Goal: Information Seeking & Learning: Learn about a topic

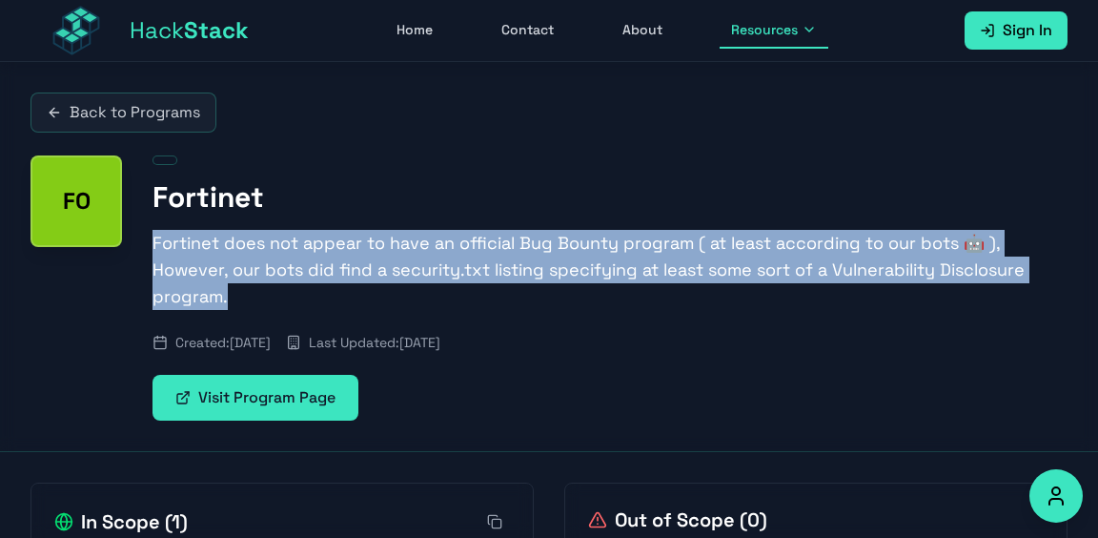
drag, startPoint x: 147, startPoint y: 241, endPoint x: 301, endPoint y: 300, distance: 165.4
click at [301, 300] on div "FO Fortinet Fortinet does not appear to have an official Bug Bounty program ( a…" at bounding box center [549, 287] width 1037 height 265
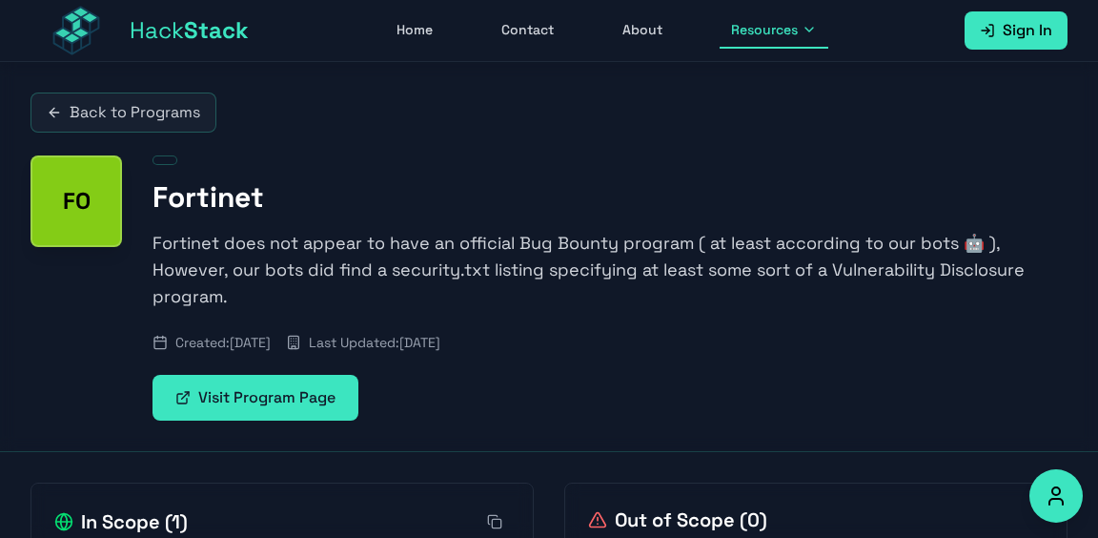
drag, startPoint x: 417, startPoint y: 411, endPoint x: 647, endPoint y: 468, distance: 237.7
drag, startPoint x: 645, startPoint y: 477, endPoint x: 421, endPoint y: 439, distance: 226.4
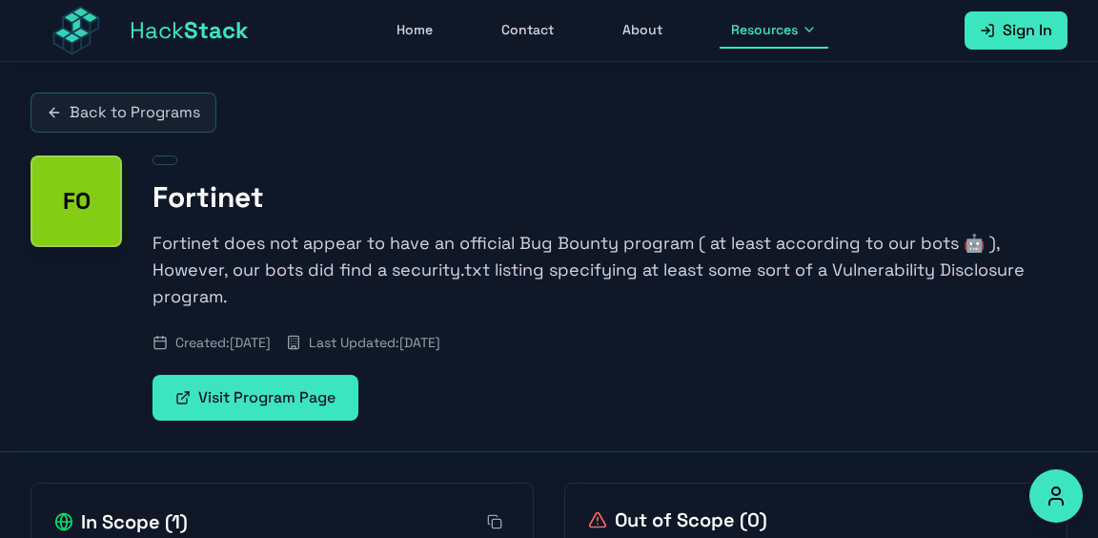
drag, startPoint x: 421, startPoint y: 439, endPoint x: 653, endPoint y: 468, distance: 233.6
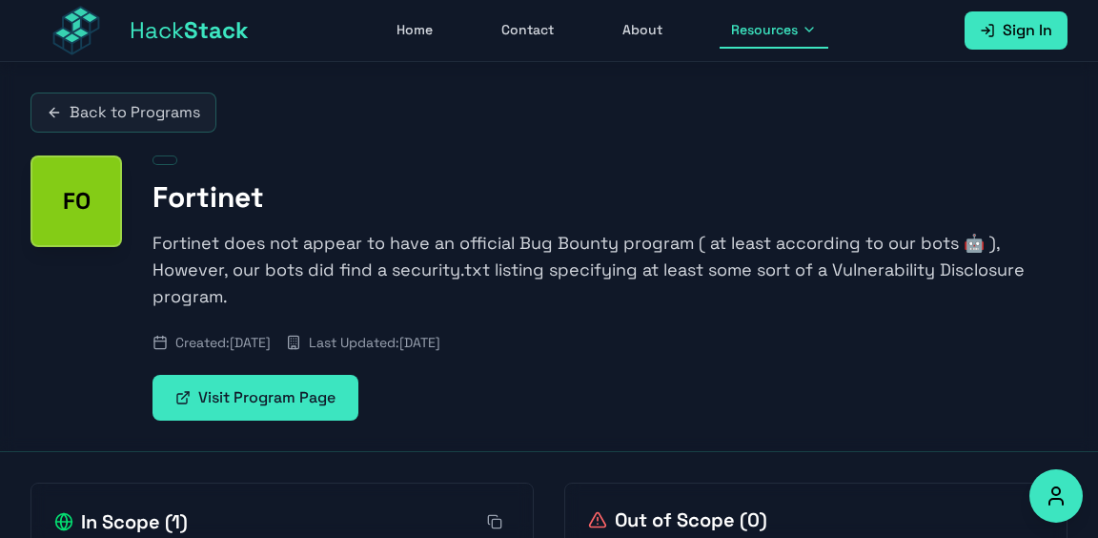
click at [827, 298] on p "Fortinet does not appear to have an official Bug Bounty program ( at least acco…" at bounding box center [610, 270] width 915 height 80
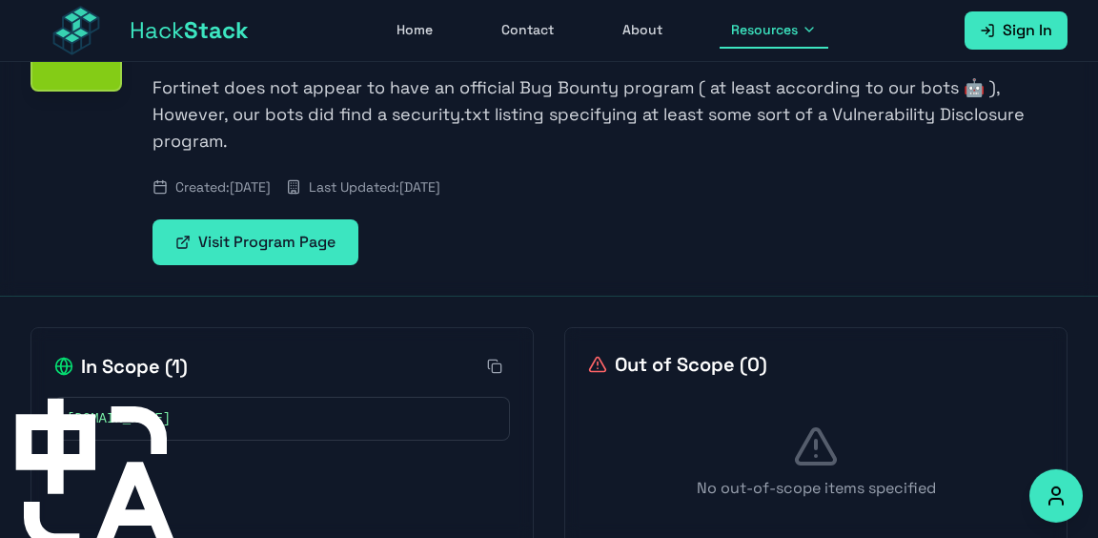
scroll to position [120, 0]
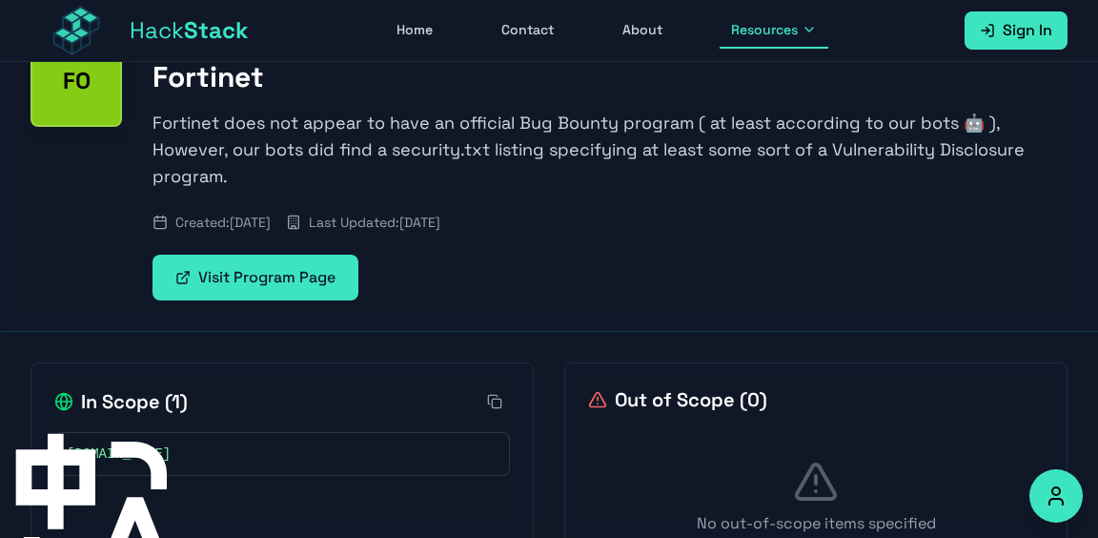
click at [277, 286] on link "Visit Program Page" at bounding box center [256, 278] width 206 height 46
click at [772, 34] on span "Resources" at bounding box center [764, 29] width 67 height 19
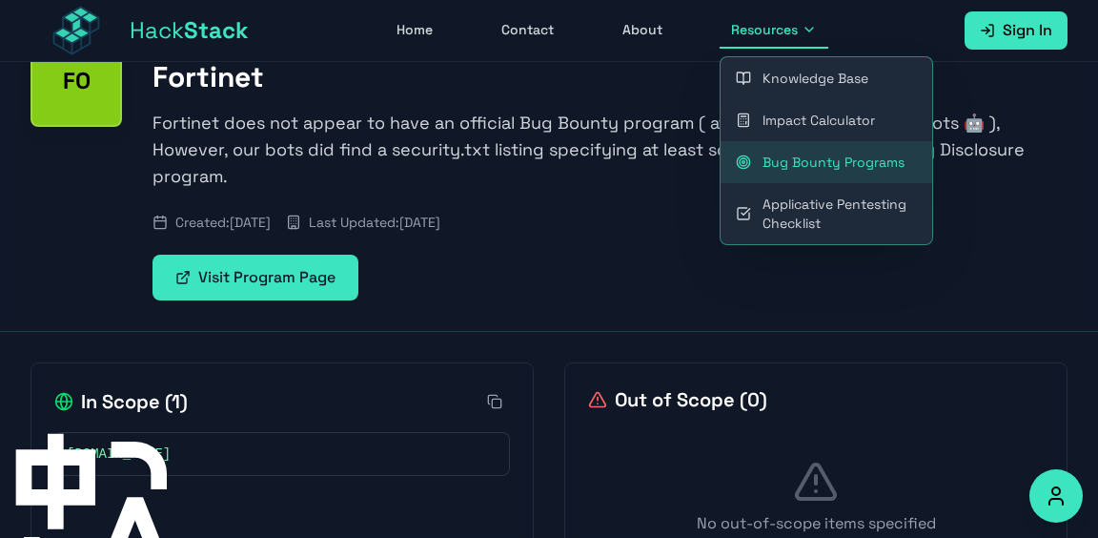
click at [801, 161] on link "Bug Bounty Programs" at bounding box center [827, 162] width 212 height 42
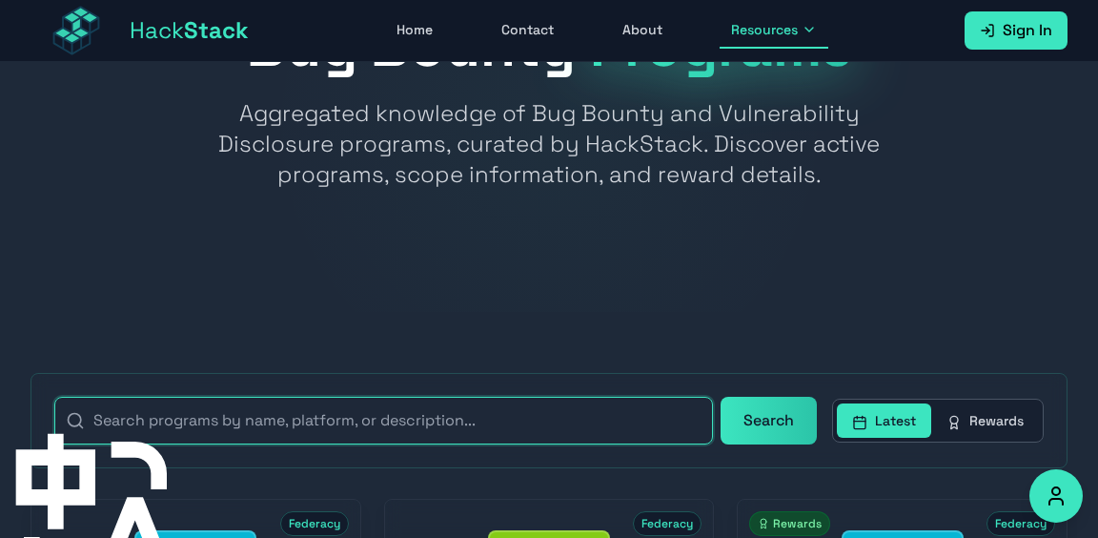
click at [402, 425] on input "text" at bounding box center [383, 421] width 659 height 48
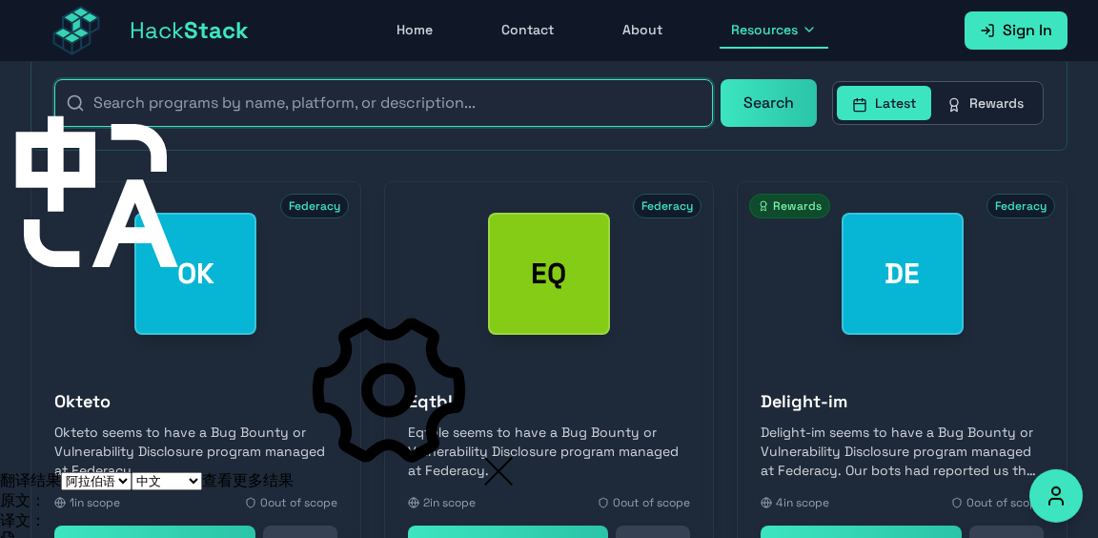
scroll to position [362, 0]
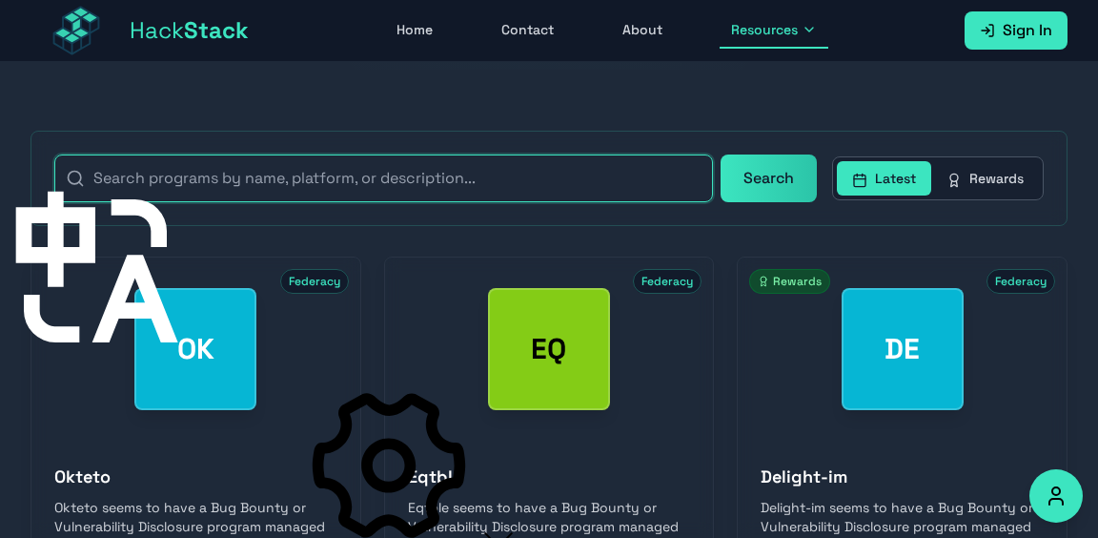
click at [426, 159] on input "text" at bounding box center [383, 178] width 659 height 48
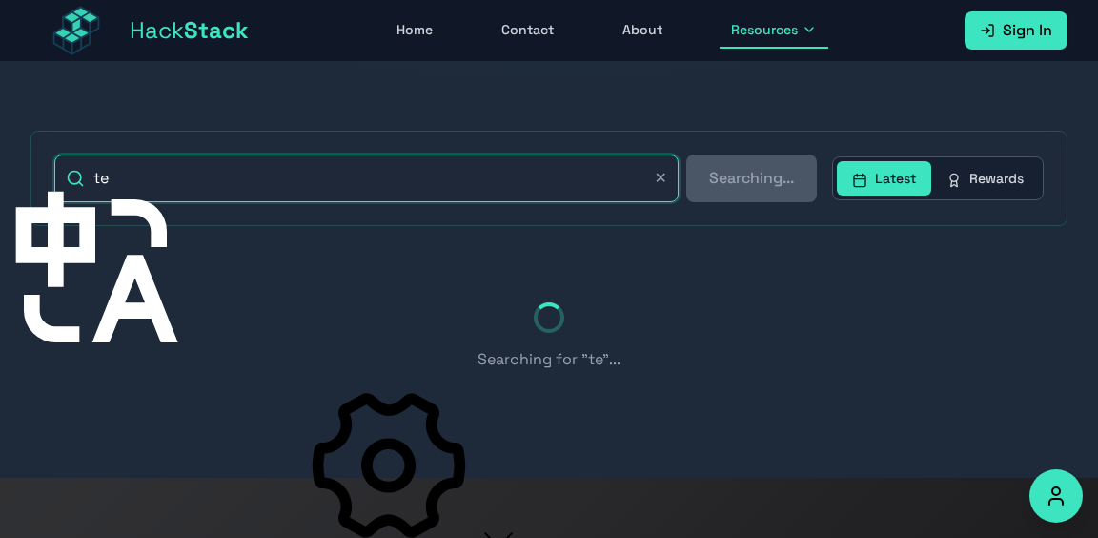
scroll to position [301, 0]
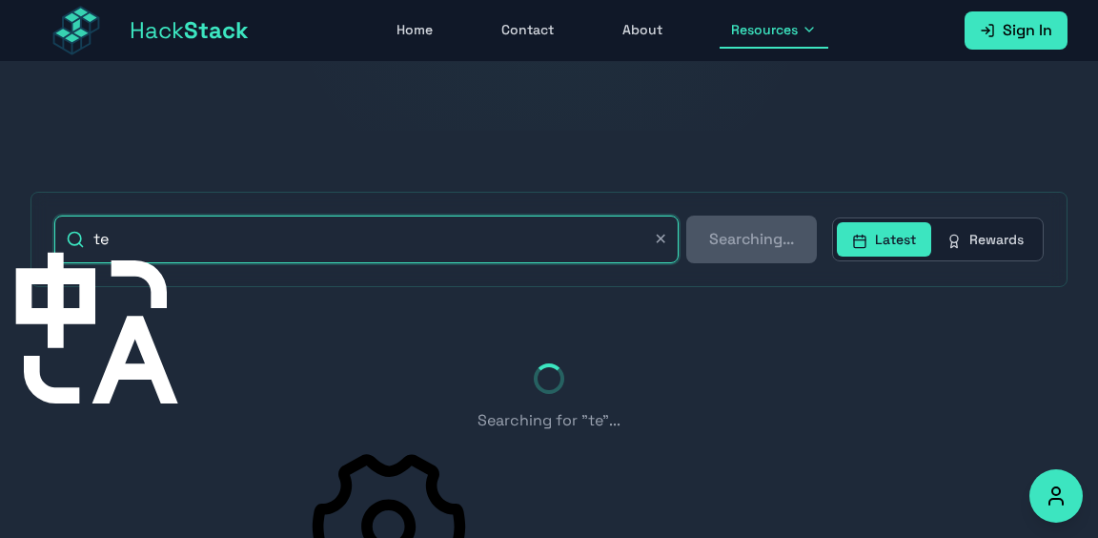
type input "t"
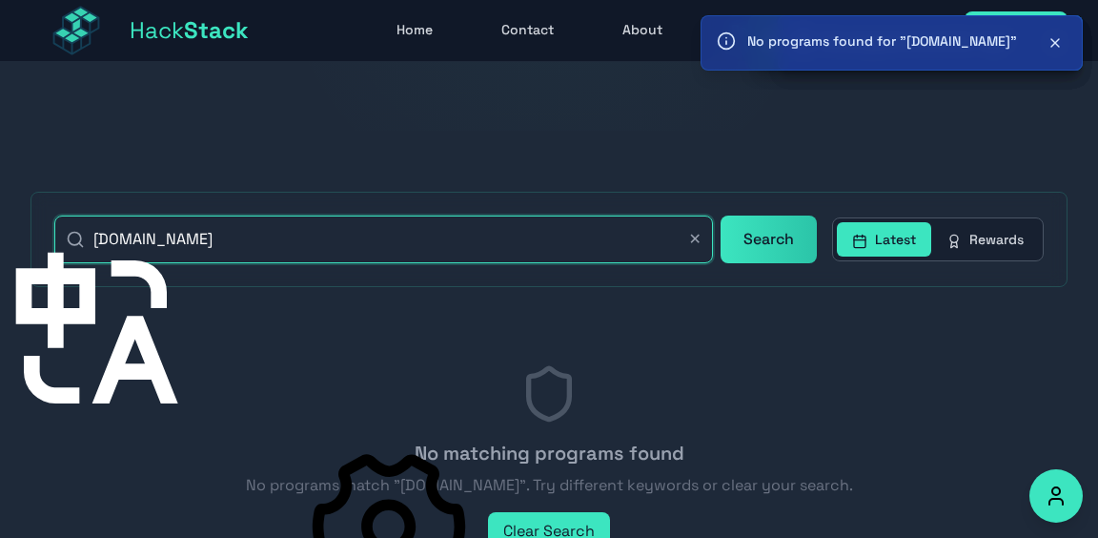
type input "[DOMAIN_NAME]"
click at [721, 215] on button "Search" at bounding box center [769, 239] width 96 height 48
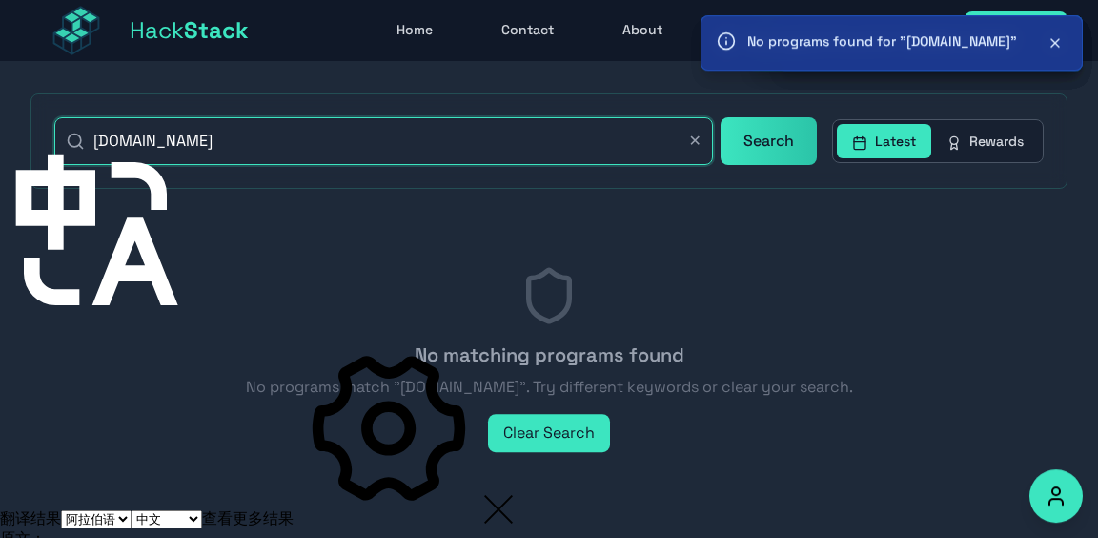
scroll to position [420, 0]
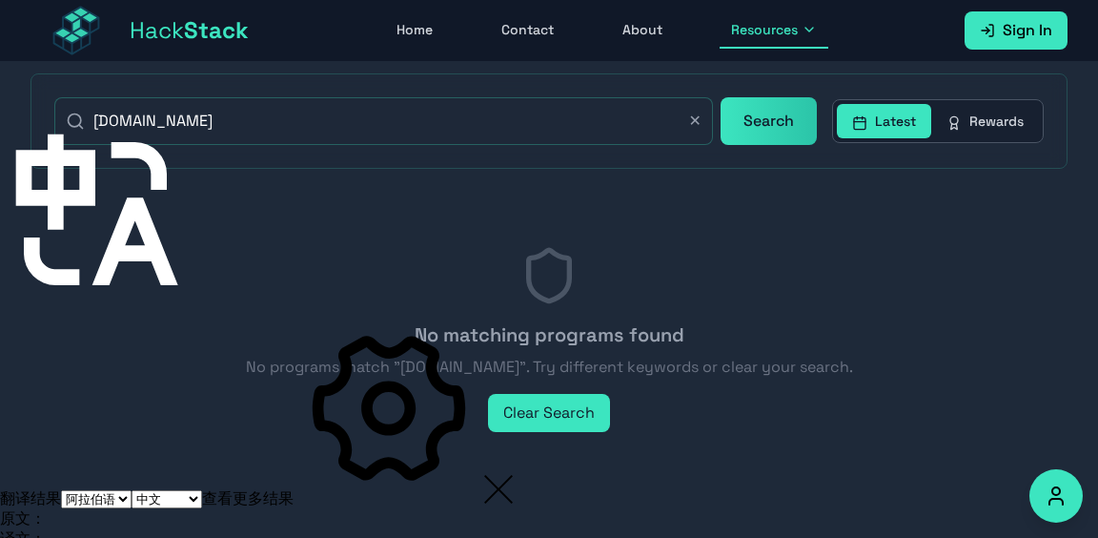
click at [700, 118] on button "✕" at bounding box center [695, 121] width 12 height 23
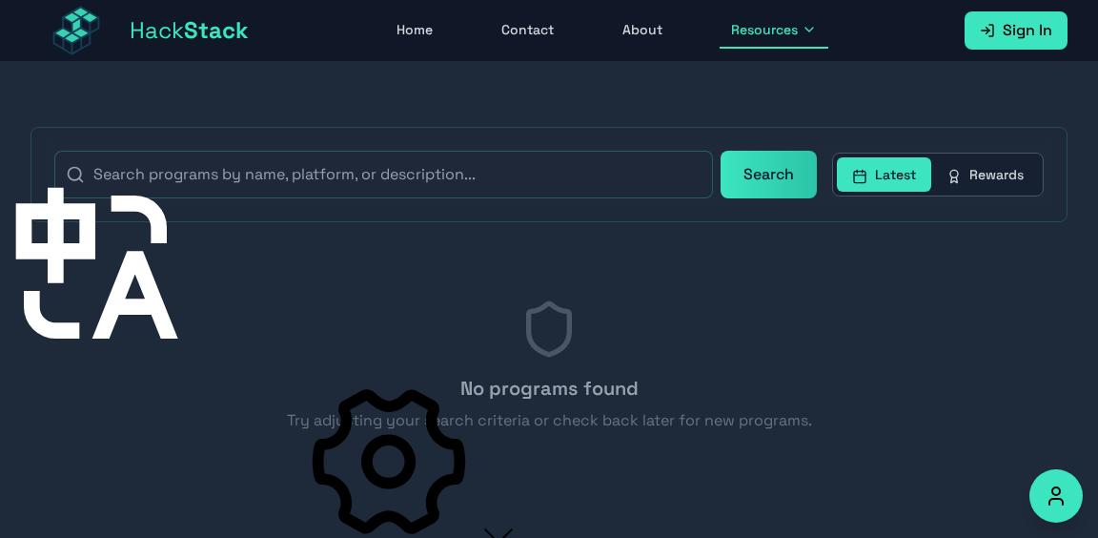
scroll to position [301, 0]
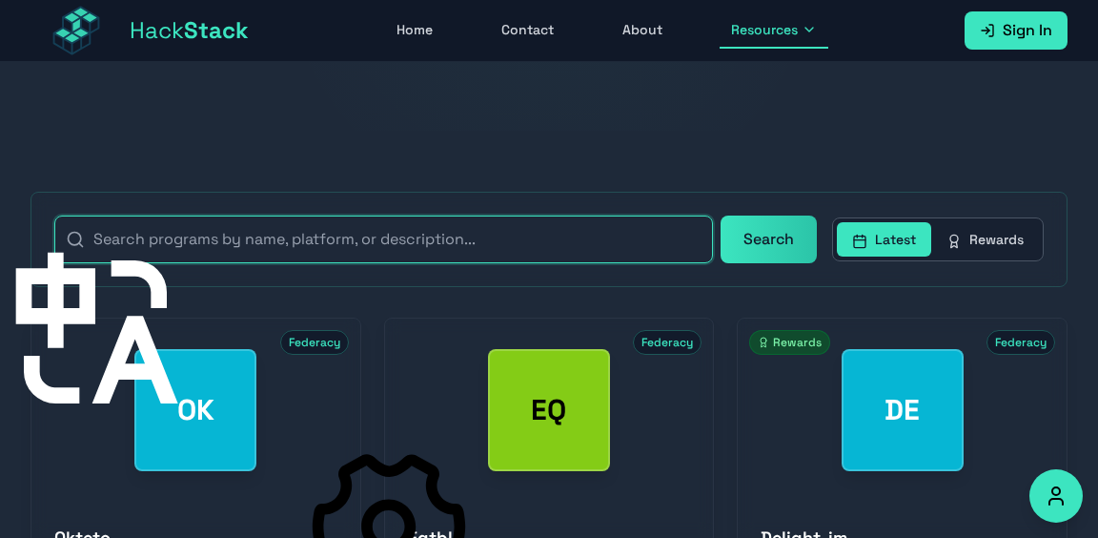
click at [322, 237] on input "text" at bounding box center [383, 239] width 659 height 48
click at [372, 232] on input "text" at bounding box center [383, 239] width 659 height 48
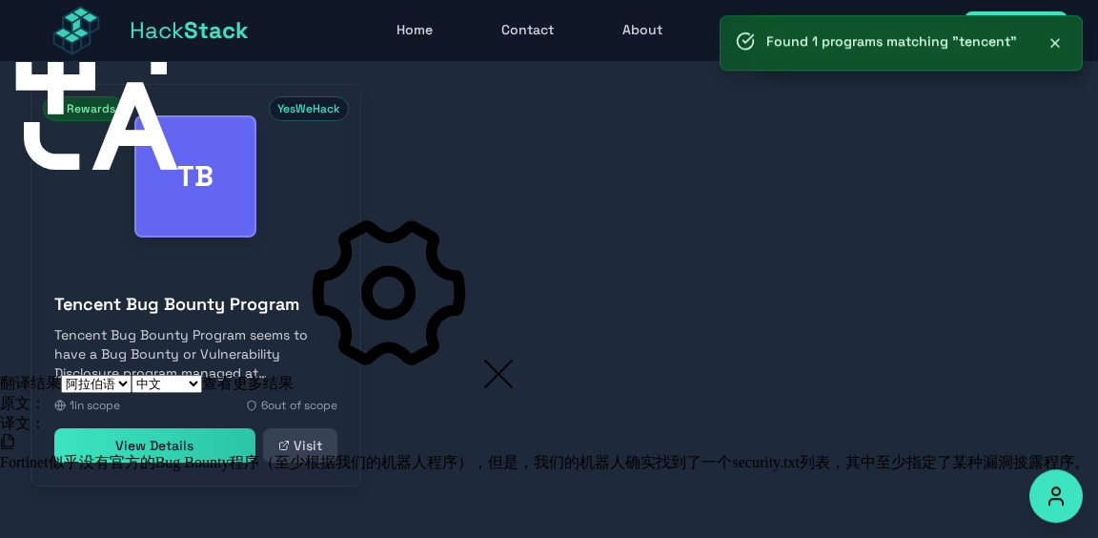
scroll to position [544, 0]
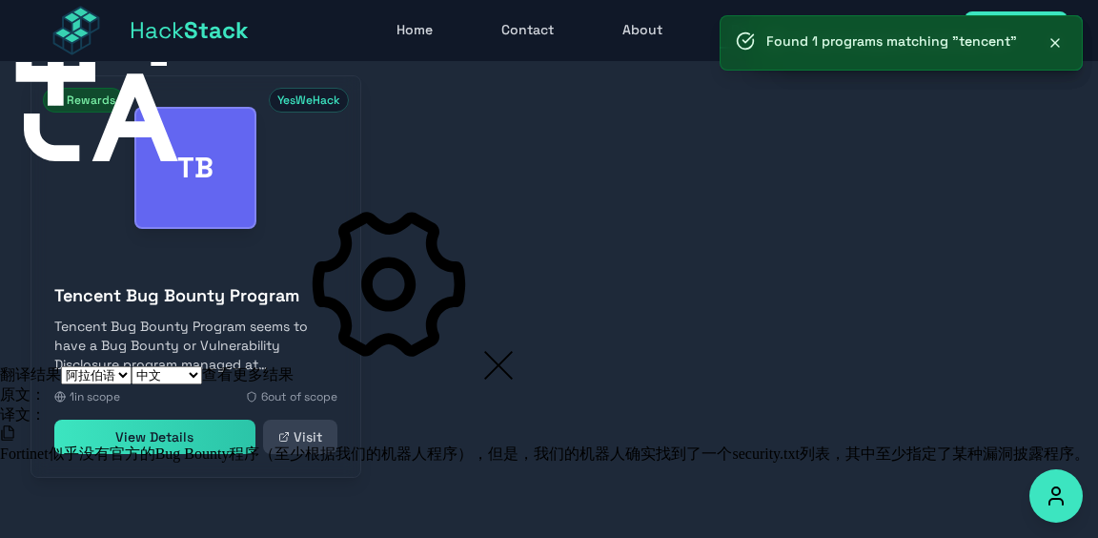
type input "tencent"
click at [177, 442] on link "View Details" at bounding box center [154, 437] width 201 height 34
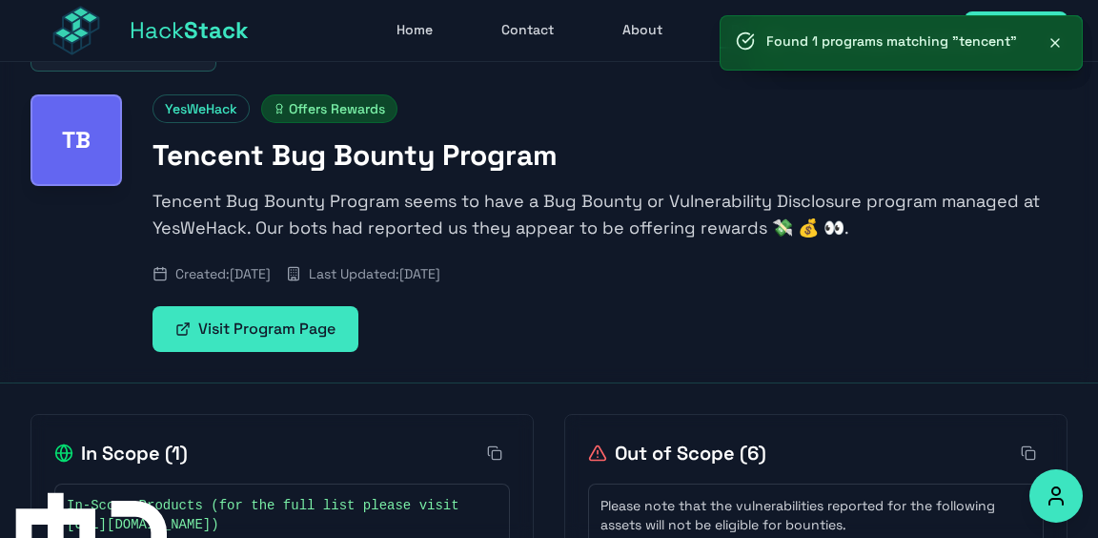
click at [263, 337] on link "Visit Program Page" at bounding box center [256, 329] width 206 height 46
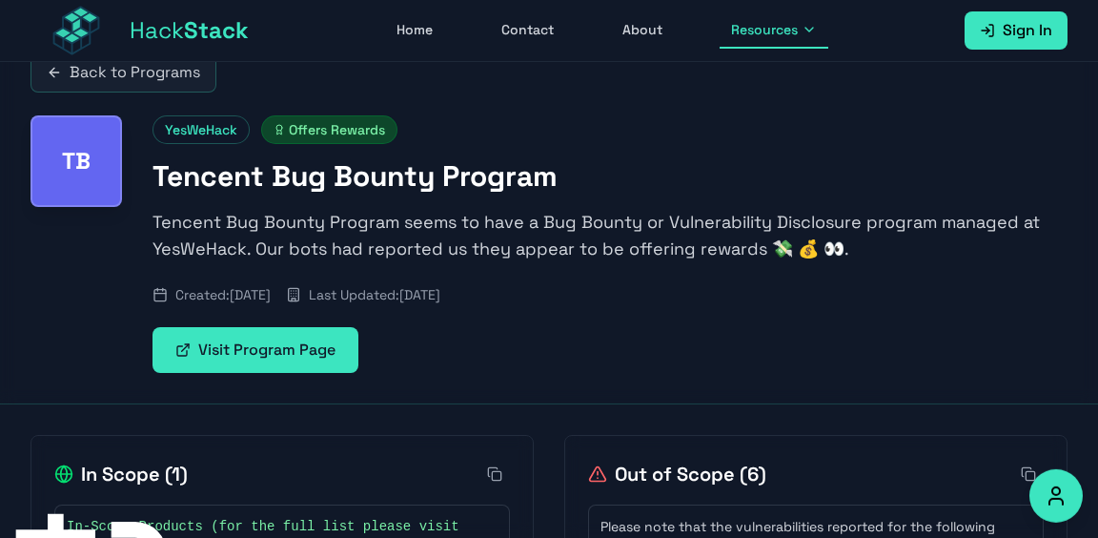
scroll to position [0, 0]
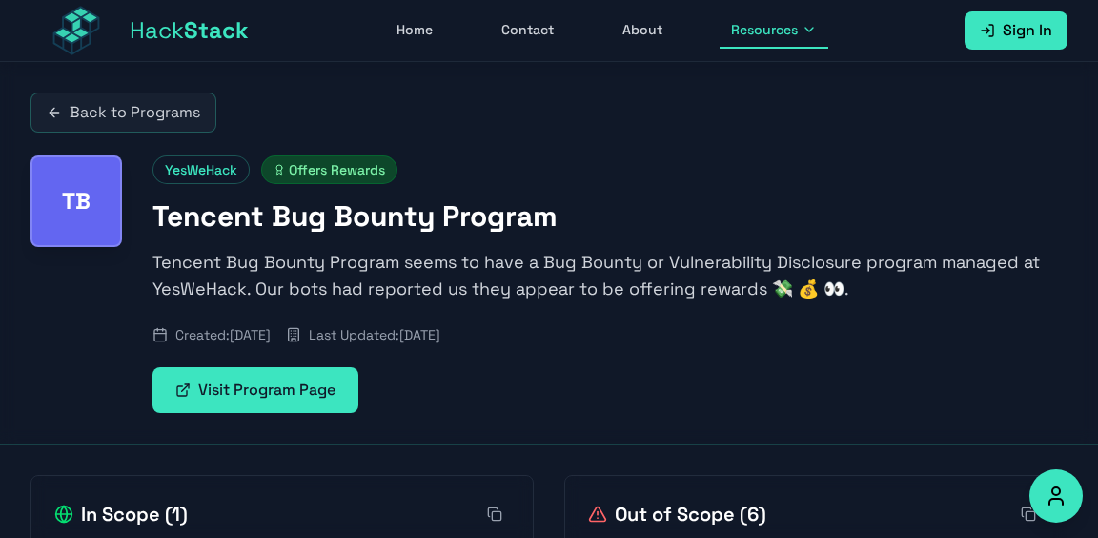
click at [774, 28] on span "Resources" at bounding box center [764, 29] width 67 height 19
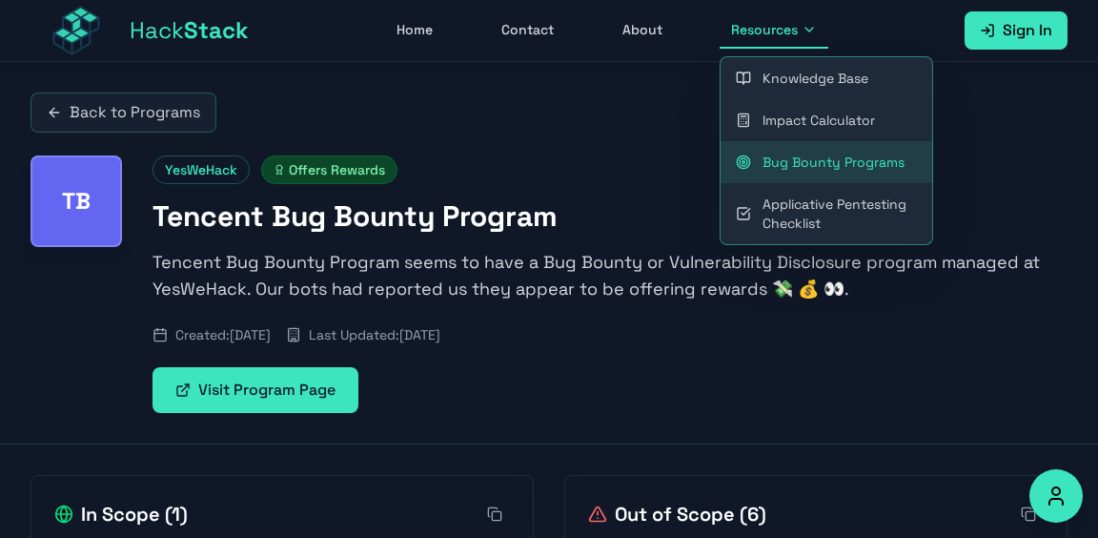
click at [805, 157] on link "Bug Bounty Programs" at bounding box center [827, 162] width 212 height 42
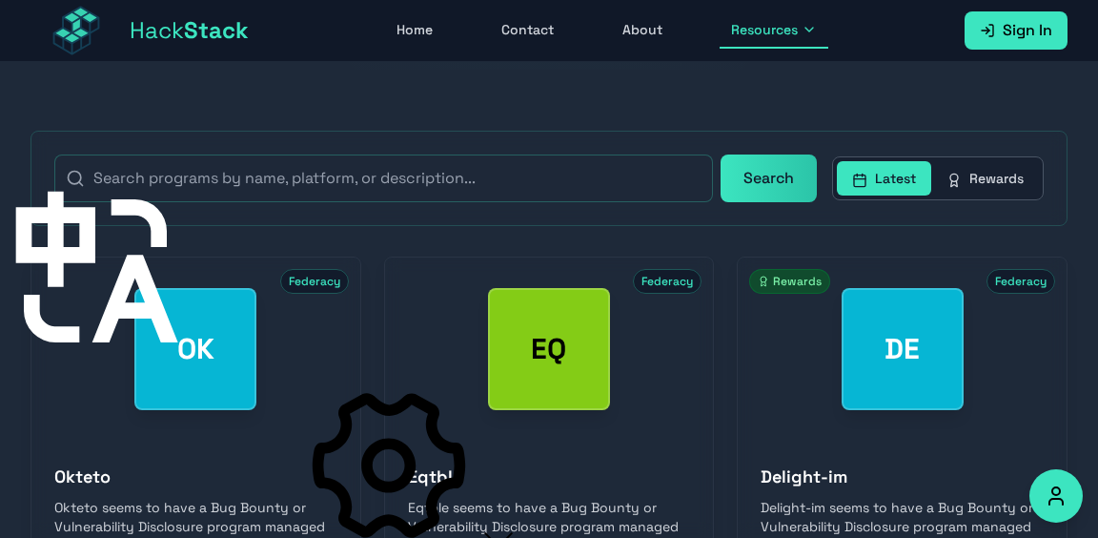
click at [1002, 167] on button "Rewards" at bounding box center [986, 178] width 108 height 34
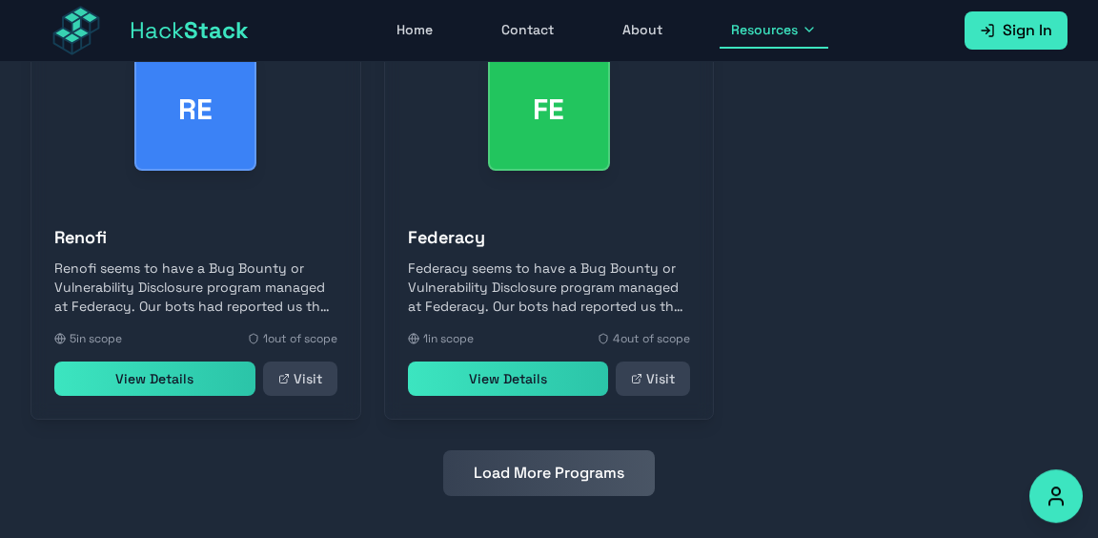
scroll to position [1044, 0]
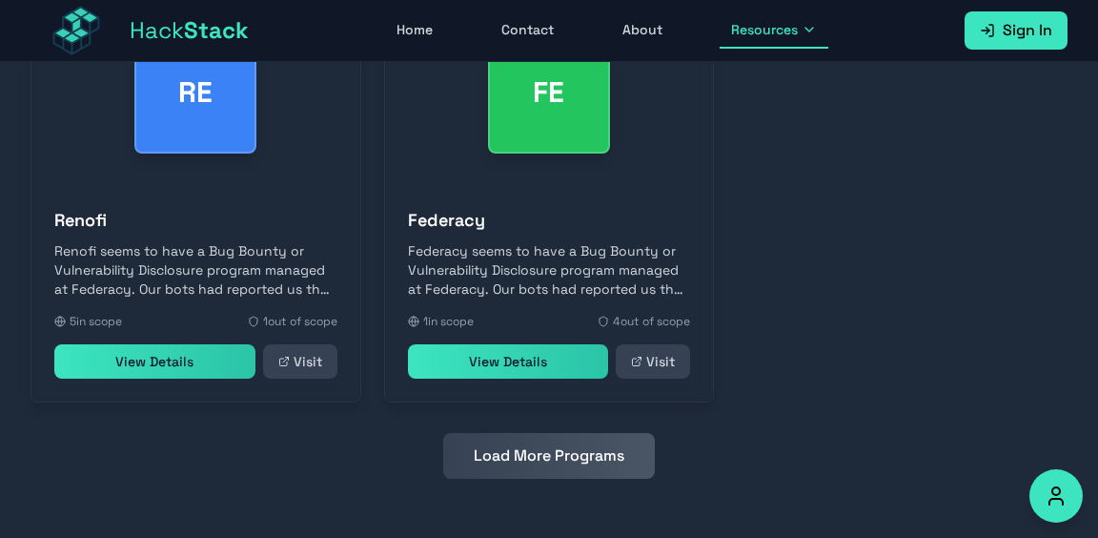
click at [558, 454] on button "Load More Programs" at bounding box center [549, 456] width 212 height 46
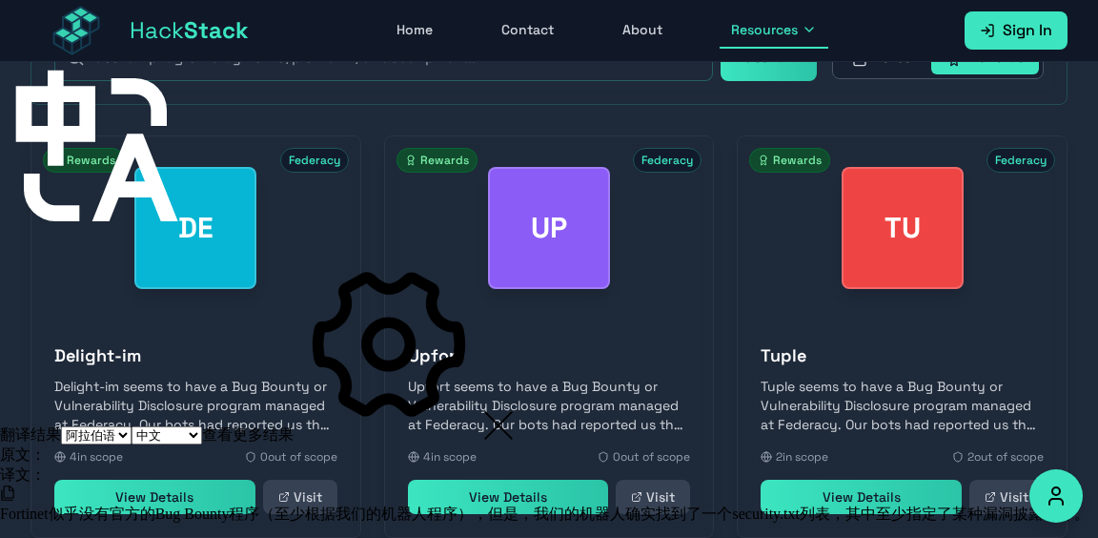
scroll to position [469, 0]
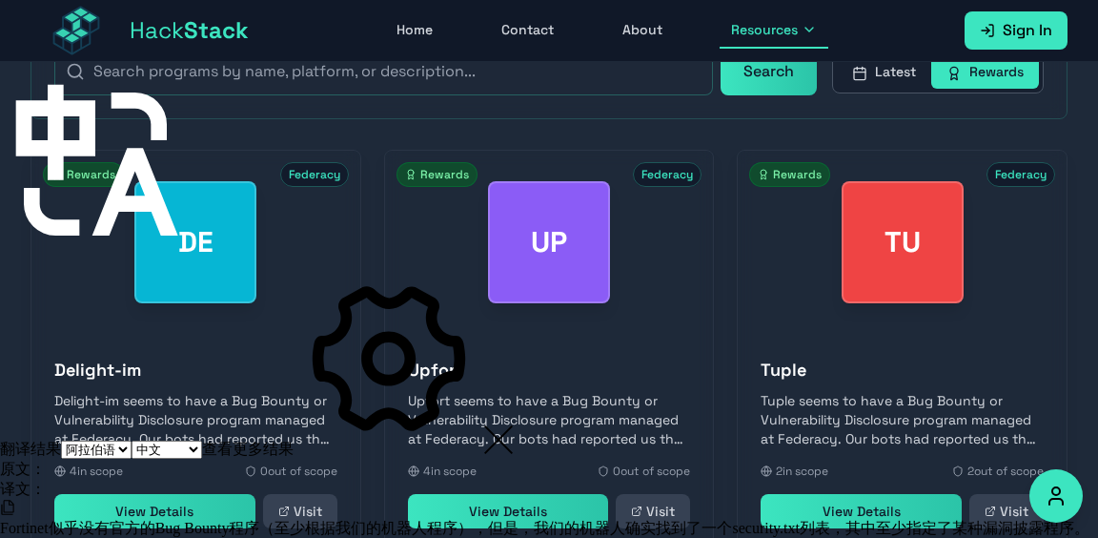
click at [316, 519] on link "Visit" at bounding box center [300, 511] width 74 height 34
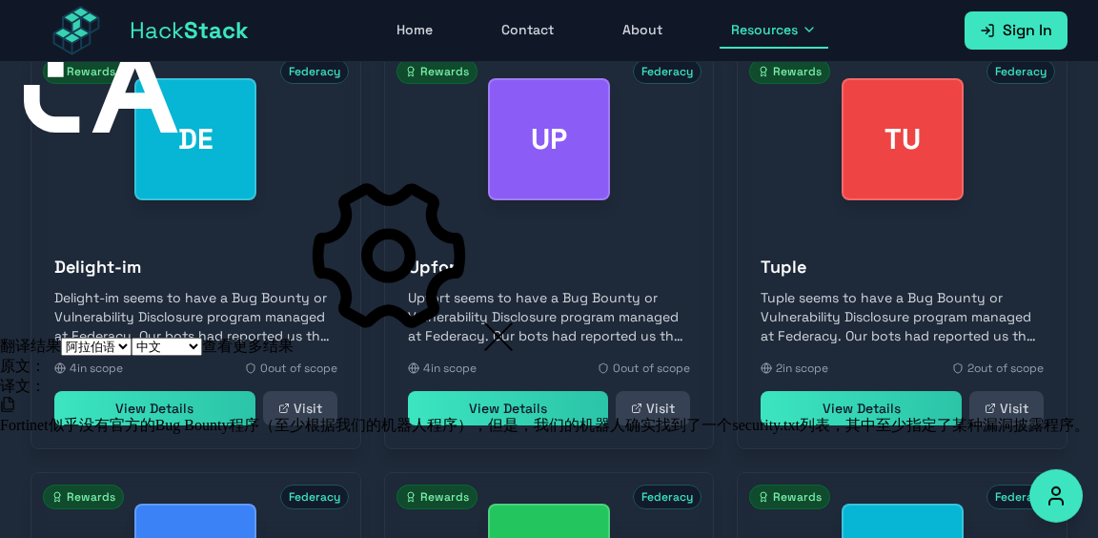
scroll to position [590, 0]
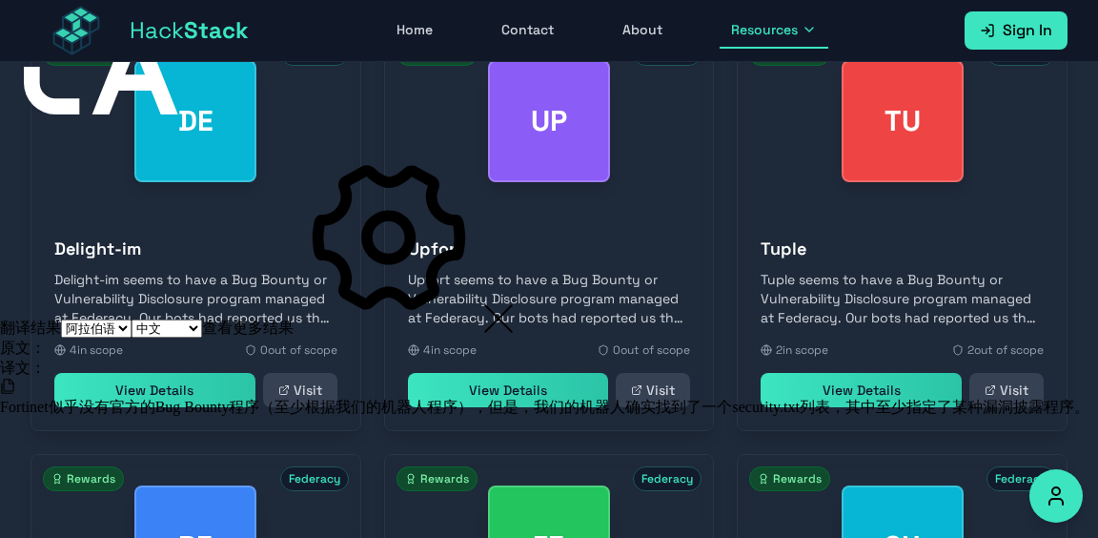
click at [166, 394] on link "View Details" at bounding box center [154, 390] width 201 height 34
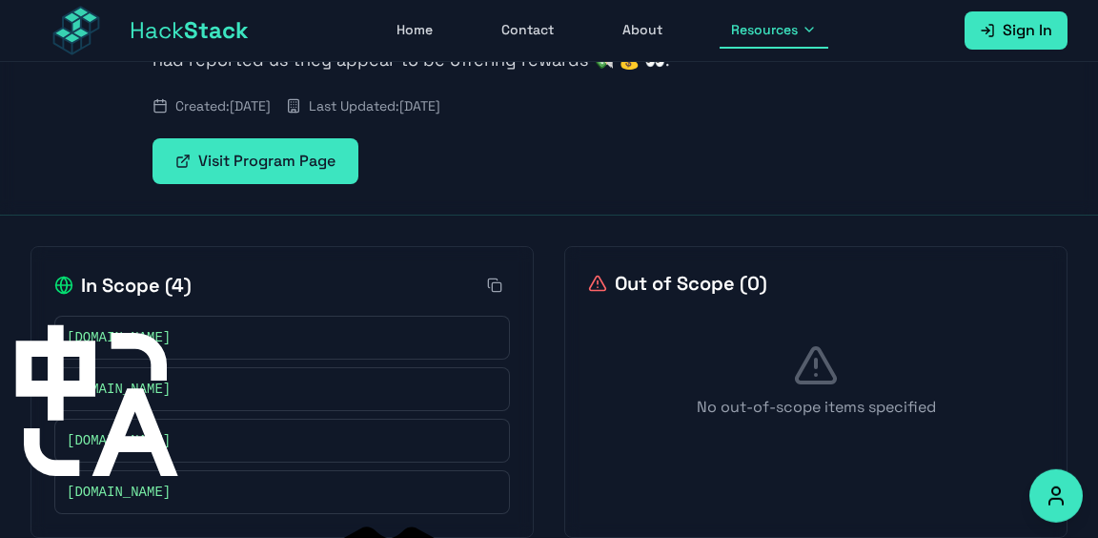
scroll to position [257, 0]
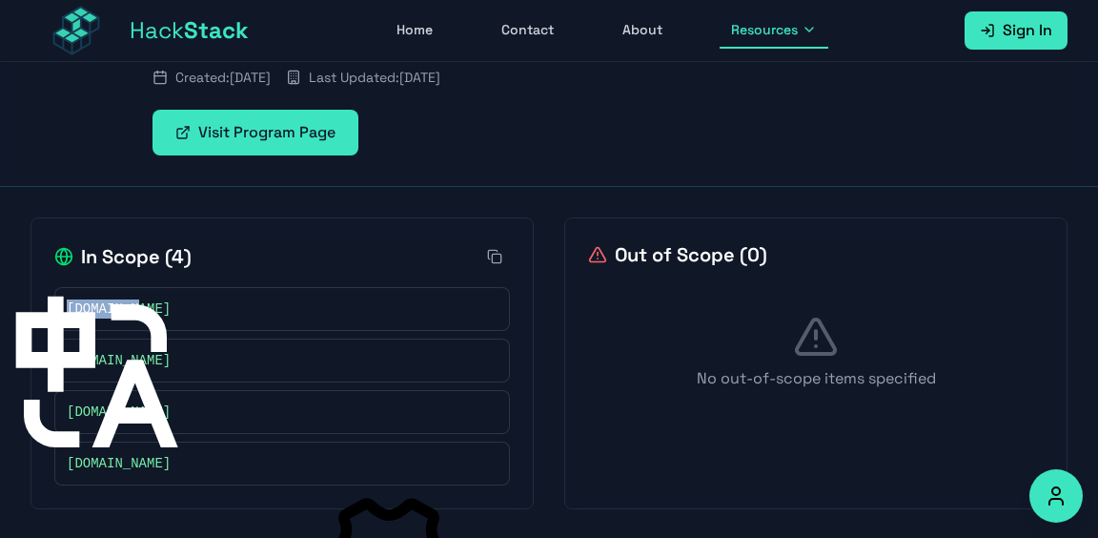
drag, startPoint x: 163, startPoint y: 318, endPoint x: 52, endPoint y: 310, distance: 110.9
click at [52, 310] on div "In Scope ( 4 ) [DOMAIN_NAME] [DOMAIN_NAME] [DOMAIN_NAME] [DOMAIN_NAME]" at bounding box center [282, 363] width 503 height 292
drag, startPoint x: 255, startPoint y: 356, endPoint x: 168, endPoint y: 400, distance: 97.2
click at [254, 356] on div "[DOMAIN_NAME]" at bounding box center [282, 360] width 431 height 19
drag, startPoint x: 142, startPoint y: 465, endPoint x: 60, endPoint y: 308, distance: 177.4
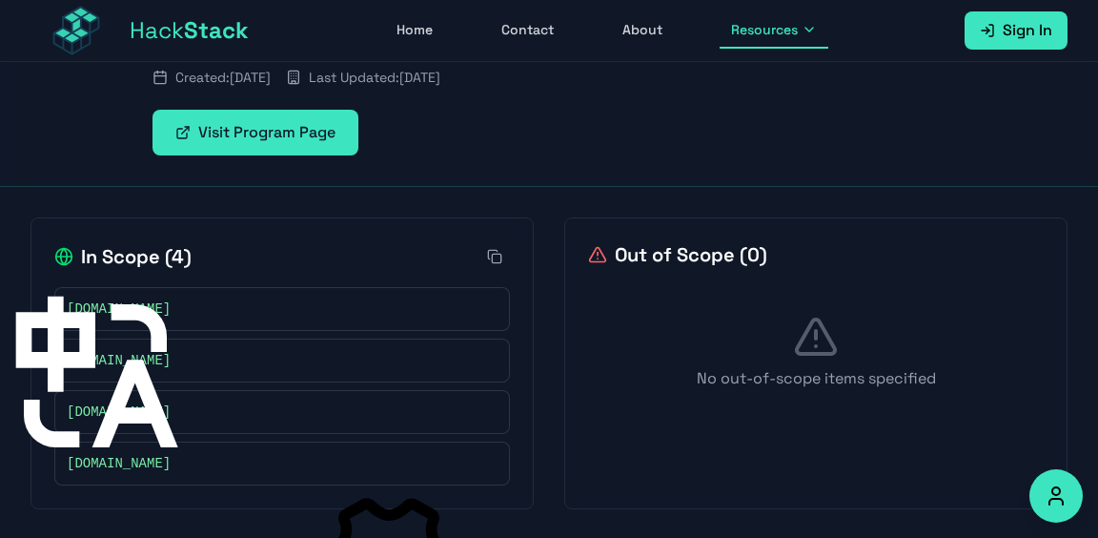
click at [60, 308] on div "[DOMAIN_NAME] [DOMAIN_NAME] [DOMAIN_NAME] [DOMAIN_NAME]" at bounding box center [282, 386] width 456 height 198
copy span "u"
